Goal: Task Accomplishment & Management: Complete application form

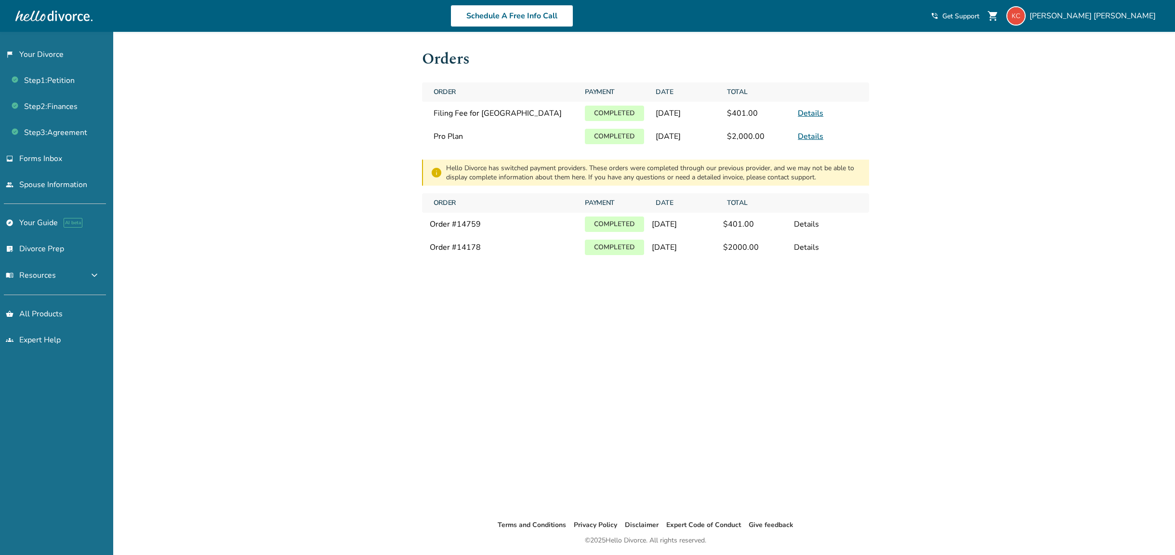
click at [294, 60] on div "Added to cart Orders Order Payment Date Total Filing Fee for [GEOGRAPHIC_DATA] …" at bounding box center [587, 309] width 1175 height 555
click at [56, 85] on link "Step 1 : Petition" at bounding box center [53, 80] width 106 height 22
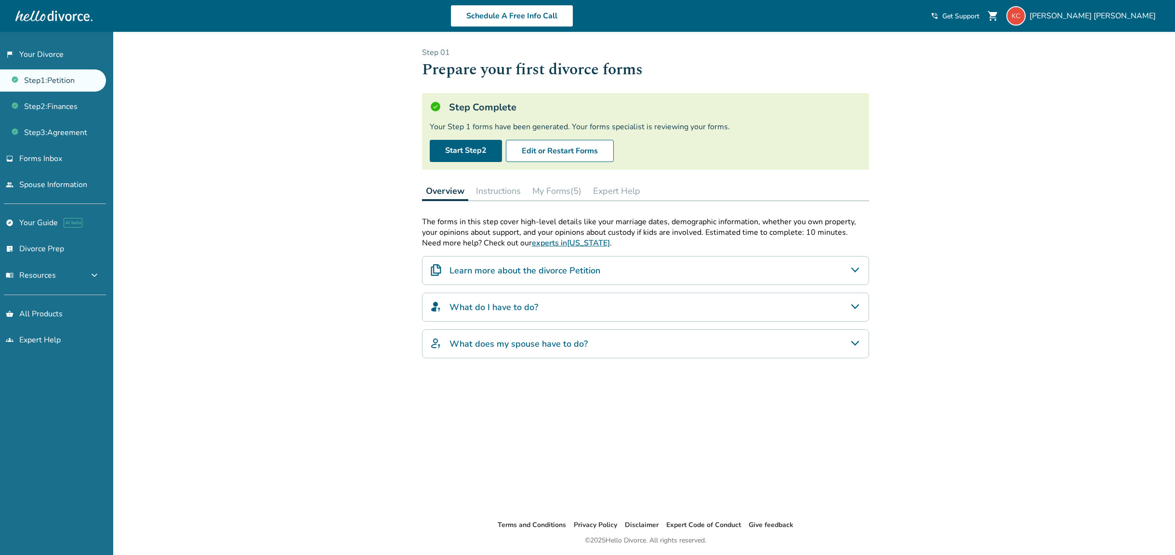
click at [66, 80] on link "Step 1 : Petition" at bounding box center [53, 80] width 106 height 22
click at [540, 189] on button "My Forms (5)" at bounding box center [557, 190] width 57 height 19
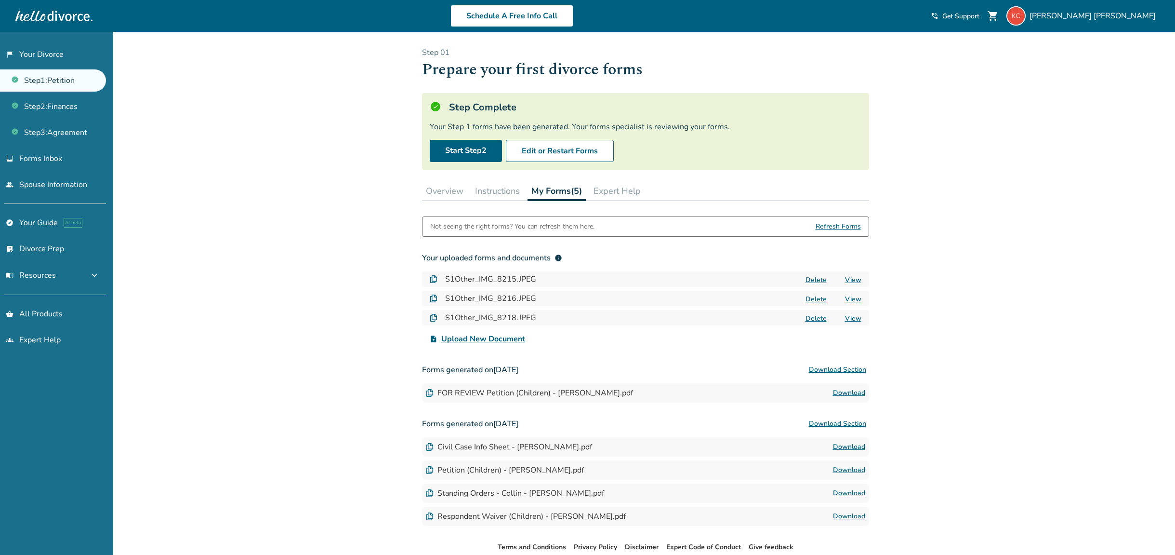
click at [494, 186] on button "Instructions" at bounding box center [497, 190] width 53 height 19
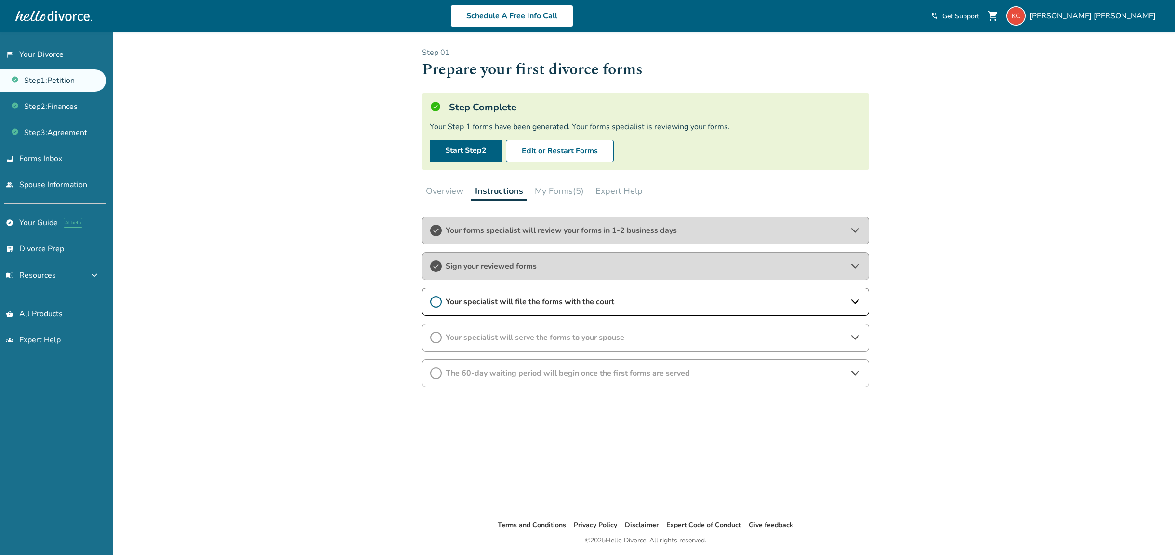
click at [235, 235] on div "Added to cart Step 0 1 Prepare your first divorce forms Step Complete Your Step…" at bounding box center [587, 309] width 1175 height 555
click at [257, 392] on div "Added to cart Step 0 1 Prepare your first divorce forms Step Complete Your Step…" at bounding box center [587, 309] width 1175 height 555
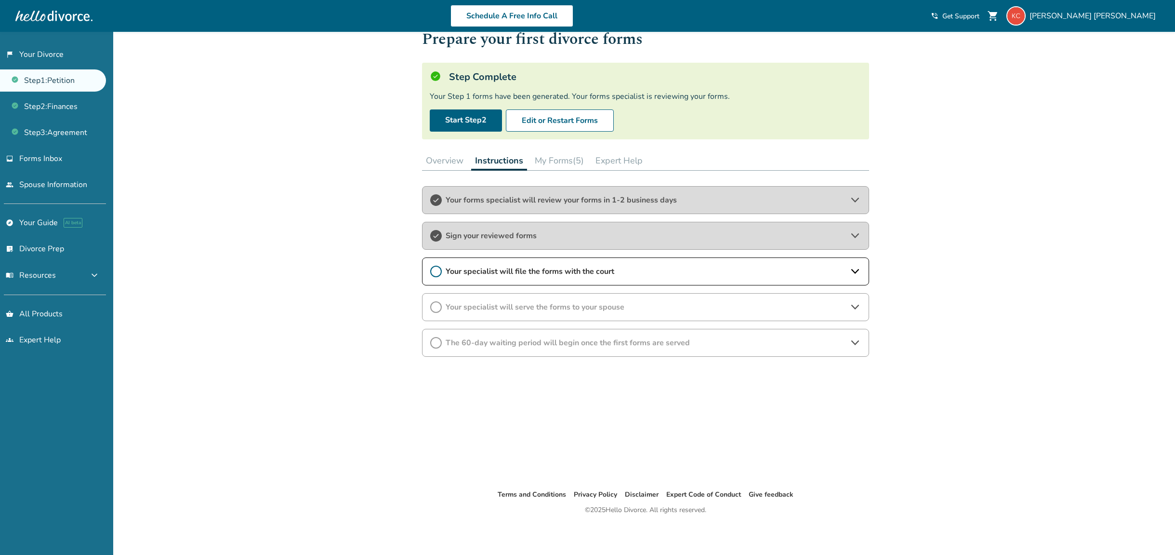
scroll to position [32, 0]
click at [175, 172] on div "Added to cart Step 0 1 Prepare your first divorce forms Step Complete Your Step…" at bounding box center [587, 277] width 1175 height 555
click at [548, 156] on button "My Forms (5)" at bounding box center [559, 158] width 57 height 19
